Goal: Communication & Community: Ask a question

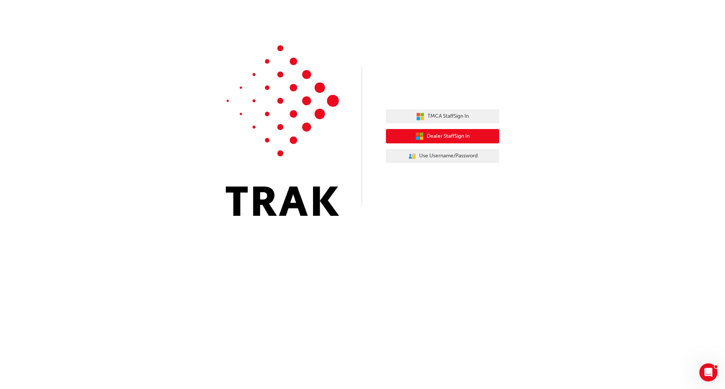
click at [458, 138] on span "Dealer Staff Sign In" at bounding box center [448, 136] width 43 height 9
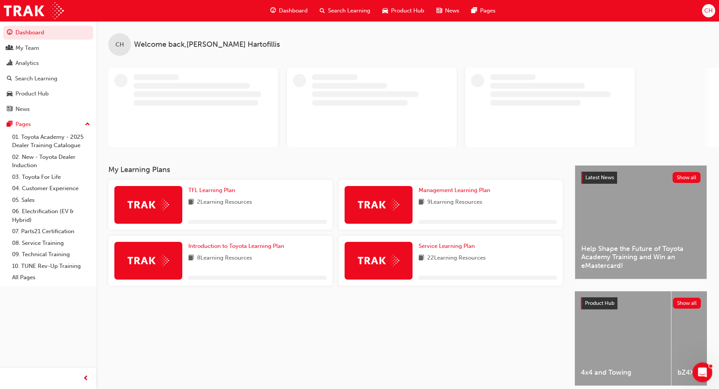
click at [700, 370] on icon "Open Intercom Messenger" at bounding box center [702, 371] width 12 height 12
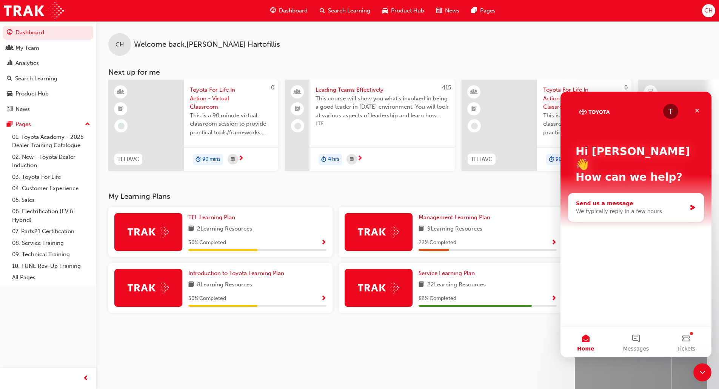
click at [633, 200] on div "Send us a message" at bounding box center [631, 204] width 111 height 8
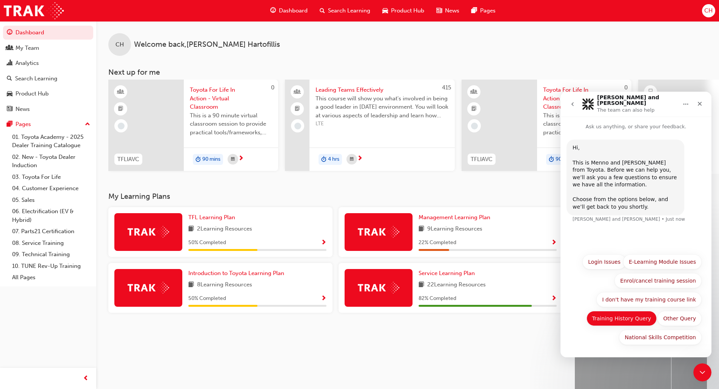
click at [620, 320] on button "Training History Query" at bounding box center [622, 318] width 71 height 15
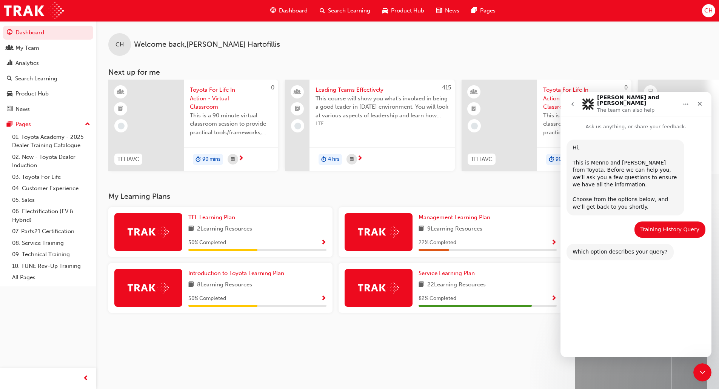
click at [645, 295] on button "A course completion is missing." at bounding box center [654, 292] width 95 height 15
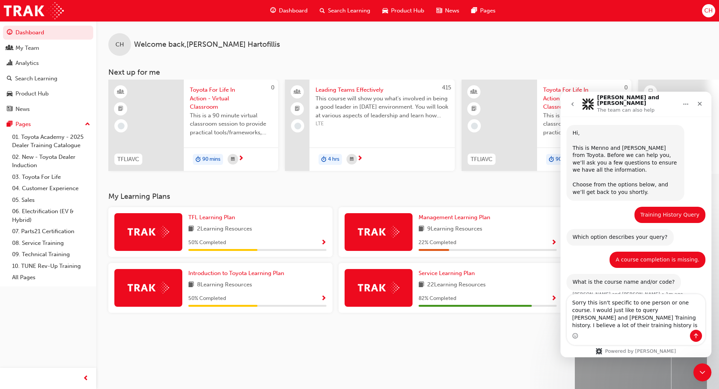
scroll to position [22, 0]
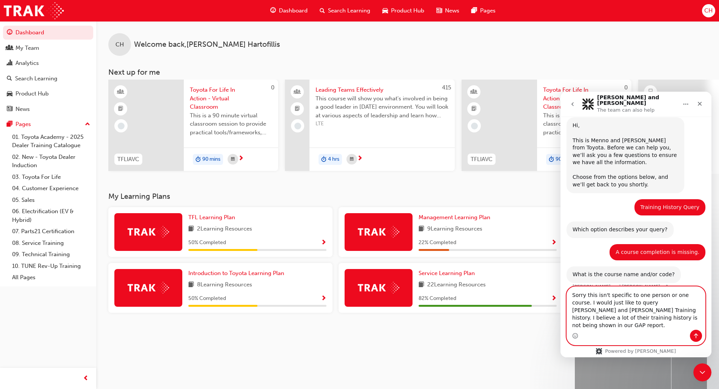
drag, startPoint x: 702, startPoint y: 311, endPoint x: 657, endPoint y: 313, distance: 45.0
click at [657, 313] on textarea "Sorry this isn't specific to one person or one course. I would just like to que…" at bounding box center [636, 308] width 138 height 43
click at [700, 322] on textarea "Sorry this isn't specific to one person or one course. I would just like to que…" at bounding box center [636, 304] width 138 height 51
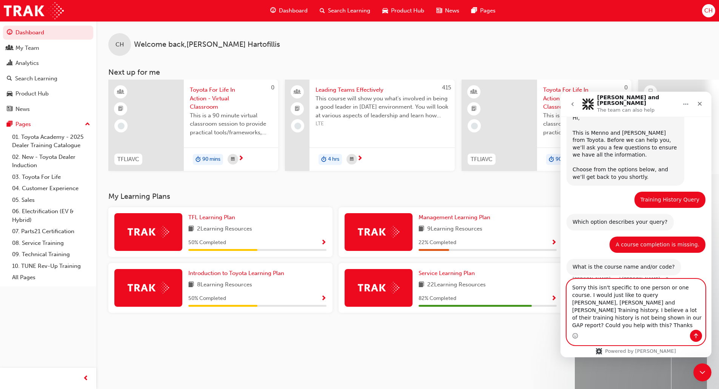
click at [635, 304] on textarea "Sorry this isn't specific to one person or one course. I would just like to que…" at bounding box center [636, 304] width 138 height 51
type textarea "Sorry this isn't specific to one person or one course. I would just like to que…"
click at [696, 340] on button "Send a message…" at bounding box center [696, 336] width 12 height 12
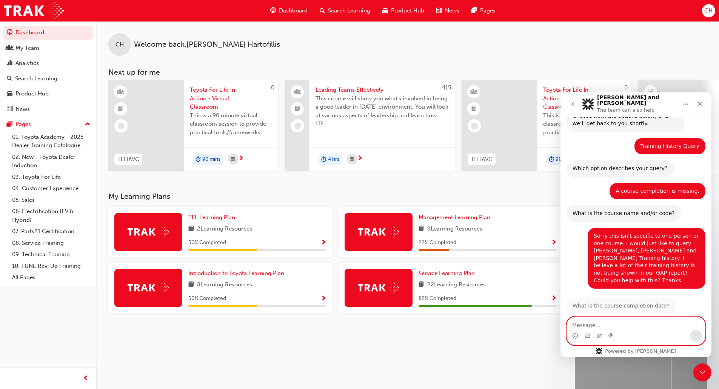
scroll to position [82, 0]
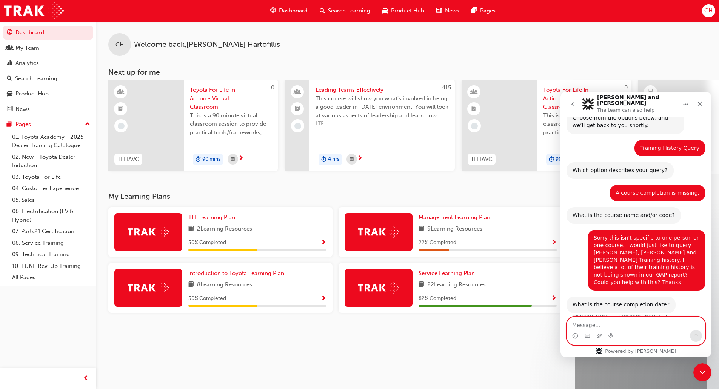
click at [611, 328] on textarea "Message…" at bounding box center [636, 323] width 138 height 13
click at [578, 327] on textarea "Message…" at bounding box center [636, 323] width 138 height 13
type textarea "c"
type textarea "Dont know"
click at [696, 337] on icon "Send a message…" at bounding box center [696, 336] width 6 height 6
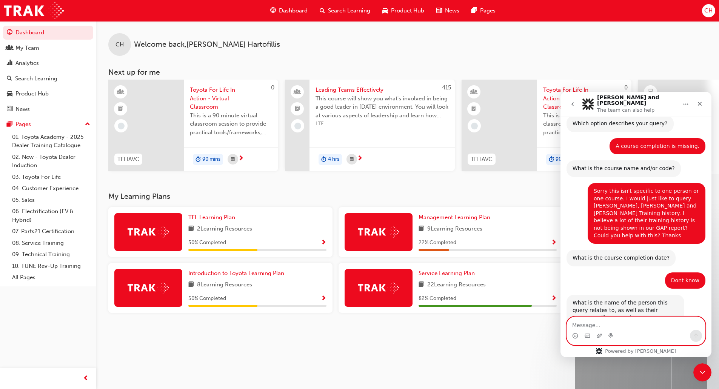
scroll to position [141, 0]
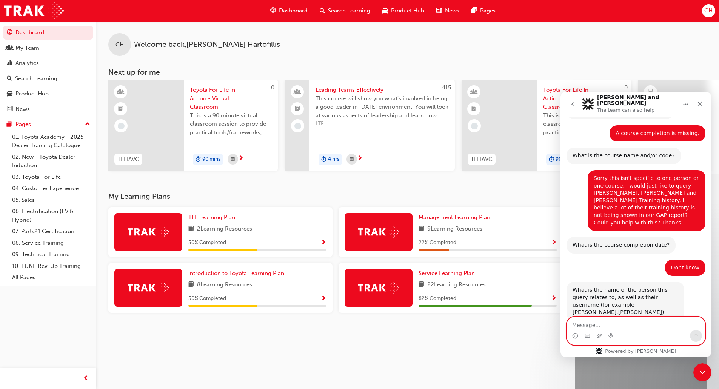
click at [620, 324] on textarea "Message…" at bounding box center [636, 323] width 138 height 13
type textarea "Taehun.Roh"
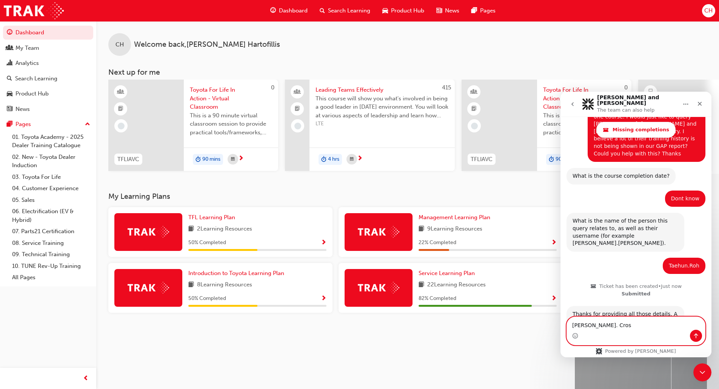
scroll to position [248, 0]
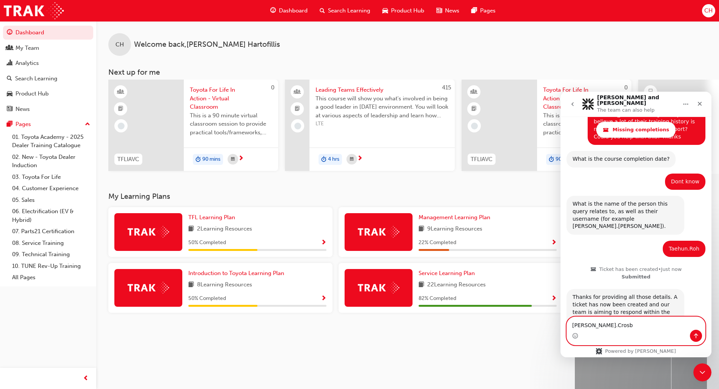
type textarea "Matt.Crosby"
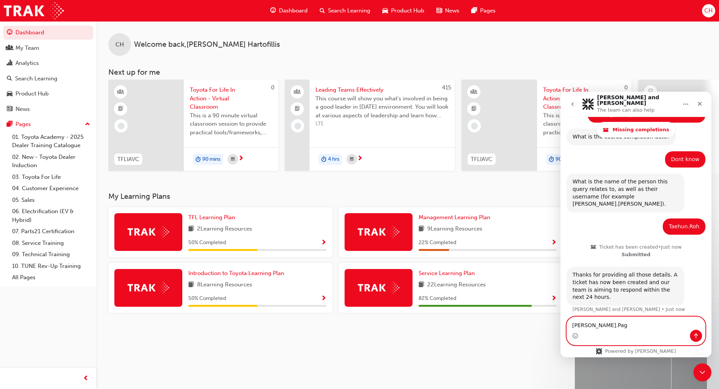
type textarea "Justin.Page"
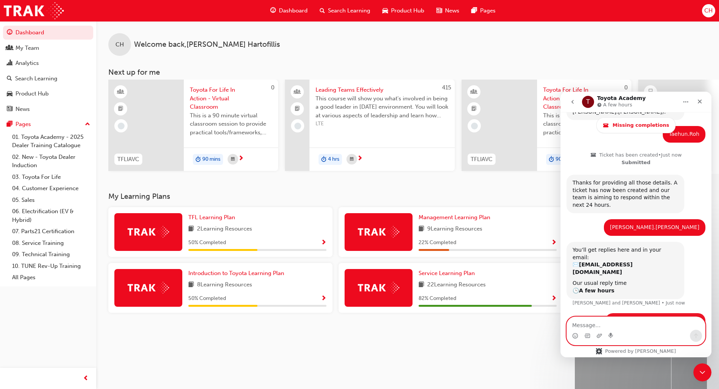
scroll to position [363, 0]
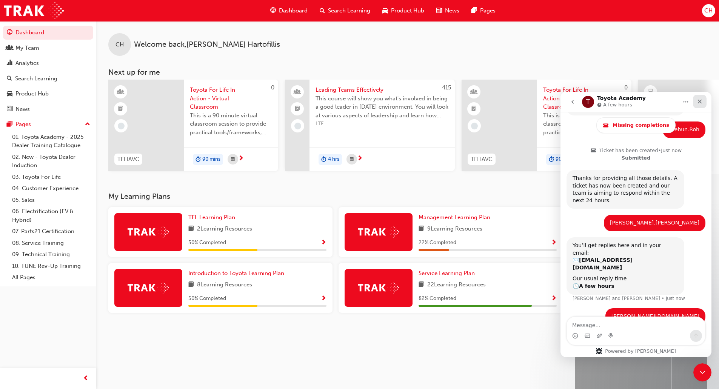
click at [699, 102] on icon "Close" at bounding box center [700, 102] width 4 height 4
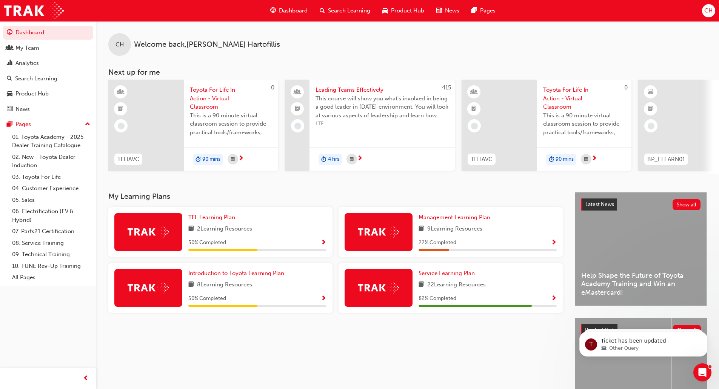
scroll to position [0, 0]
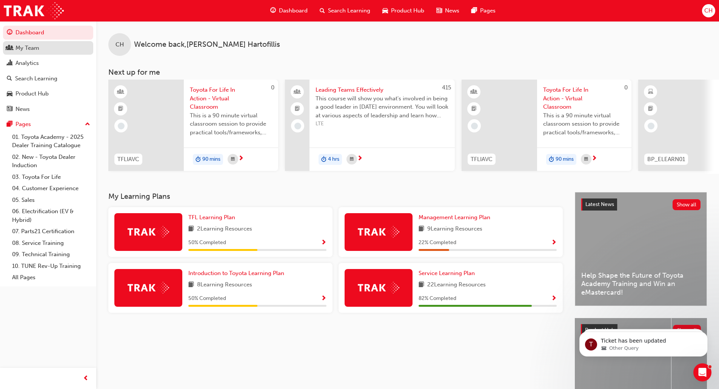
click at [52, 49] on div "My Team" at bounding box center [48, 47] width 83 height 9
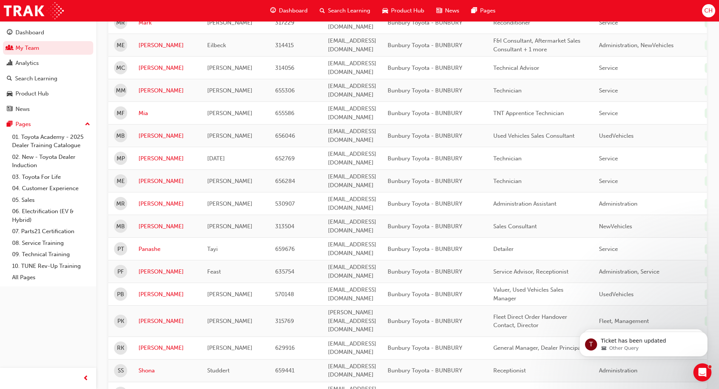
scroll to position [854, 0]
